Goal: Subscribe to service/newsletter

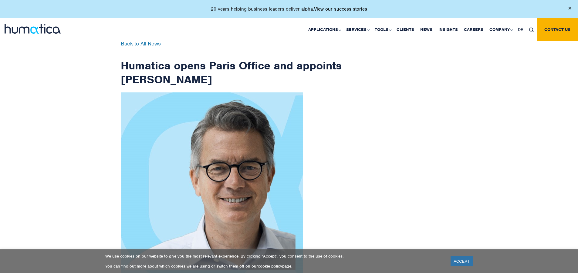
scroll to position [968, 0]
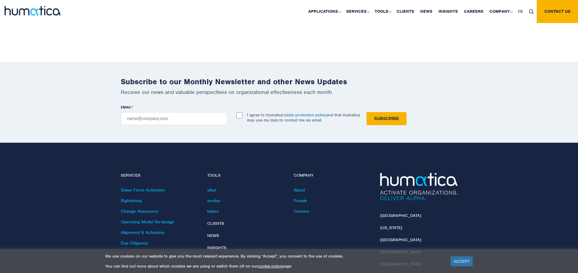
checkbox input "true"
type input "[EMAIL_ADDRESS][DOMAIN_NAME]"
click at [366, 112] on input "Subscribe" at bounding box center [386, 118] width 40 height 13
